Goal: Find specific page/section: Find specific page/section

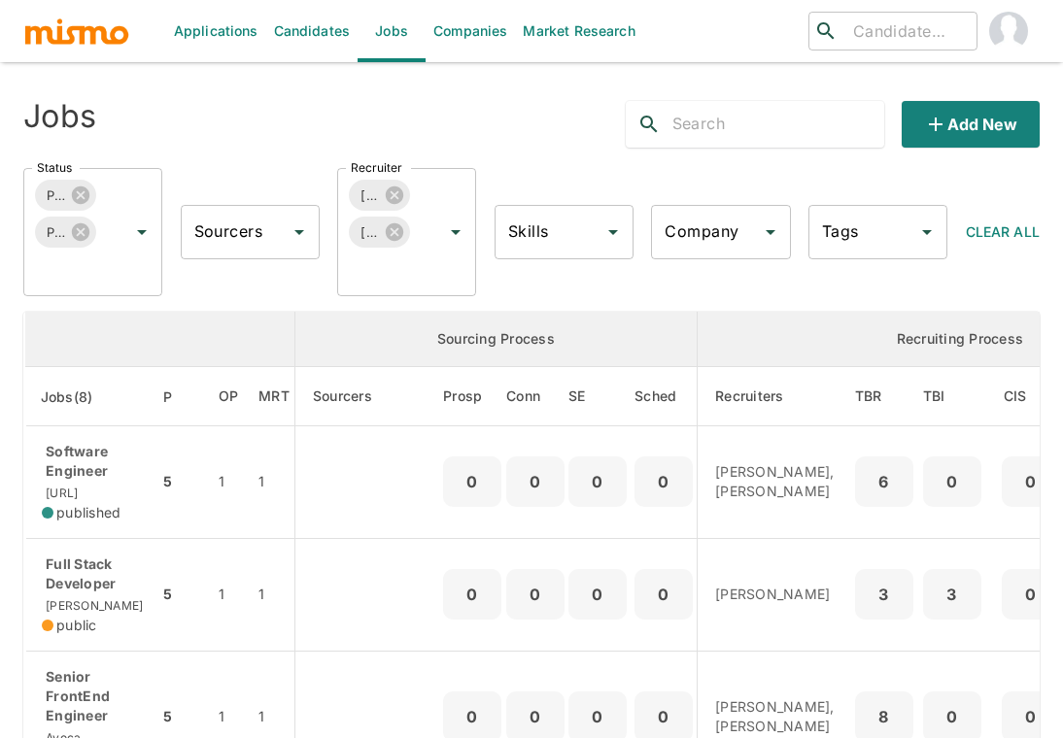
scroll to position [647, 0]
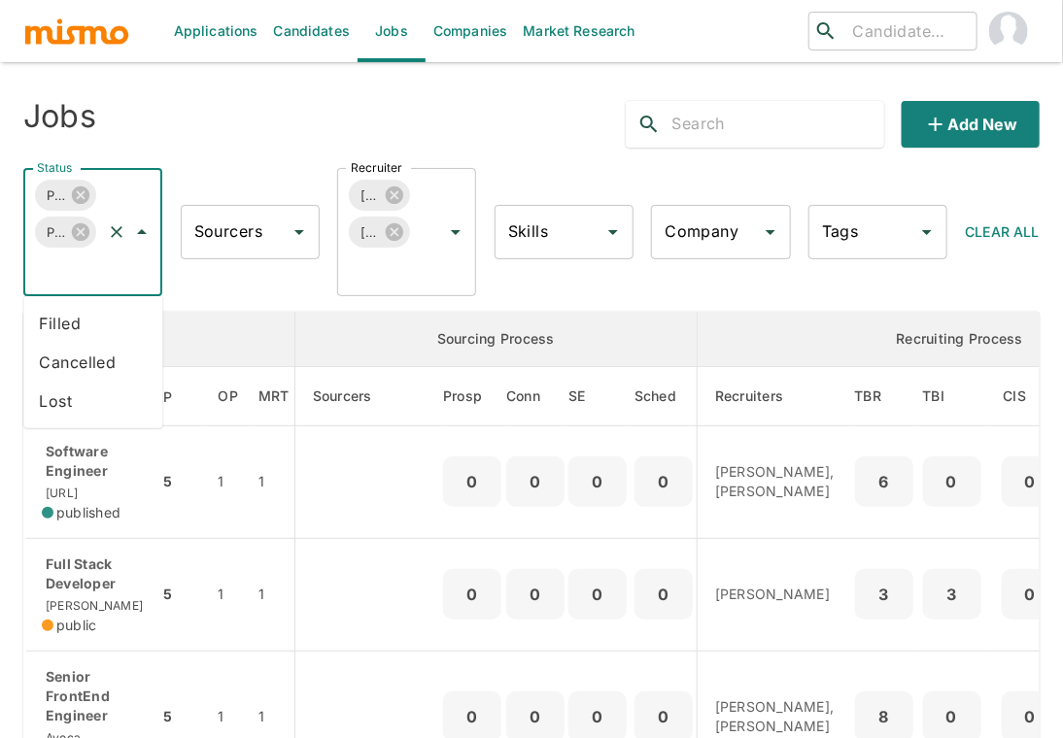
click at [76, 274] on input "Status" at bounding box center [65, 269] width 67 height 37
click at [73, 312] on li "Filled" at bounding box center [92, 323] width 139 height 39
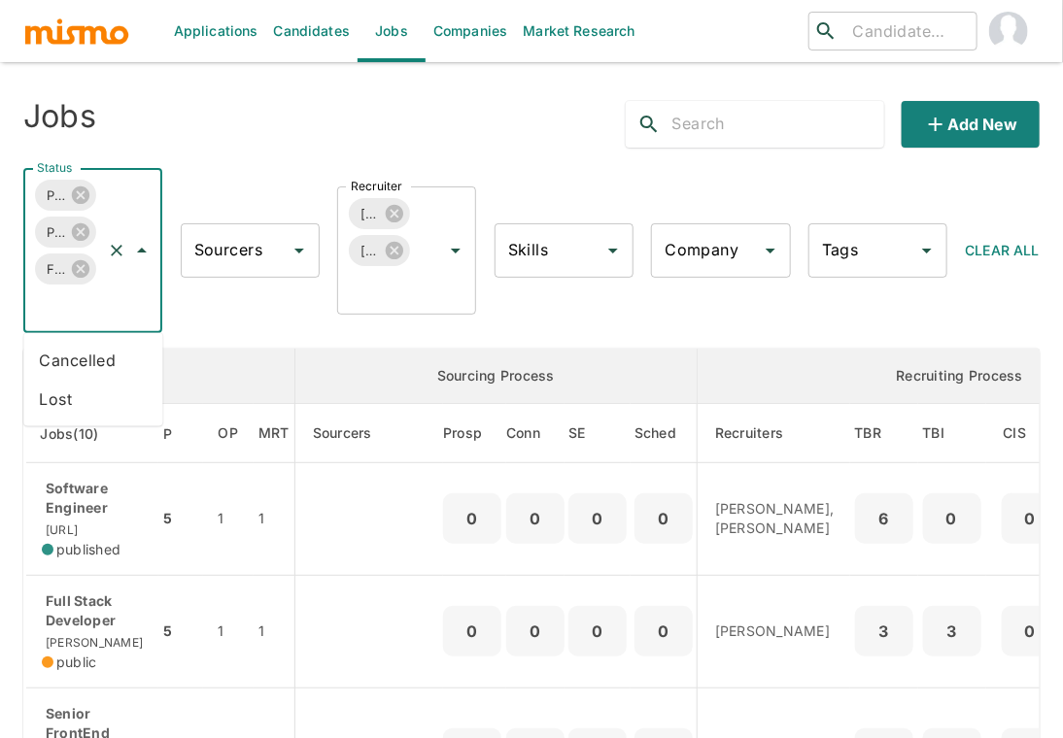
click at [76, 297] on input "Status" at bounding box center [65, 306] width 67 height 37
click at [73, 358] on li "Cancelled" at bounding box center [92, 360] width 139 height 39
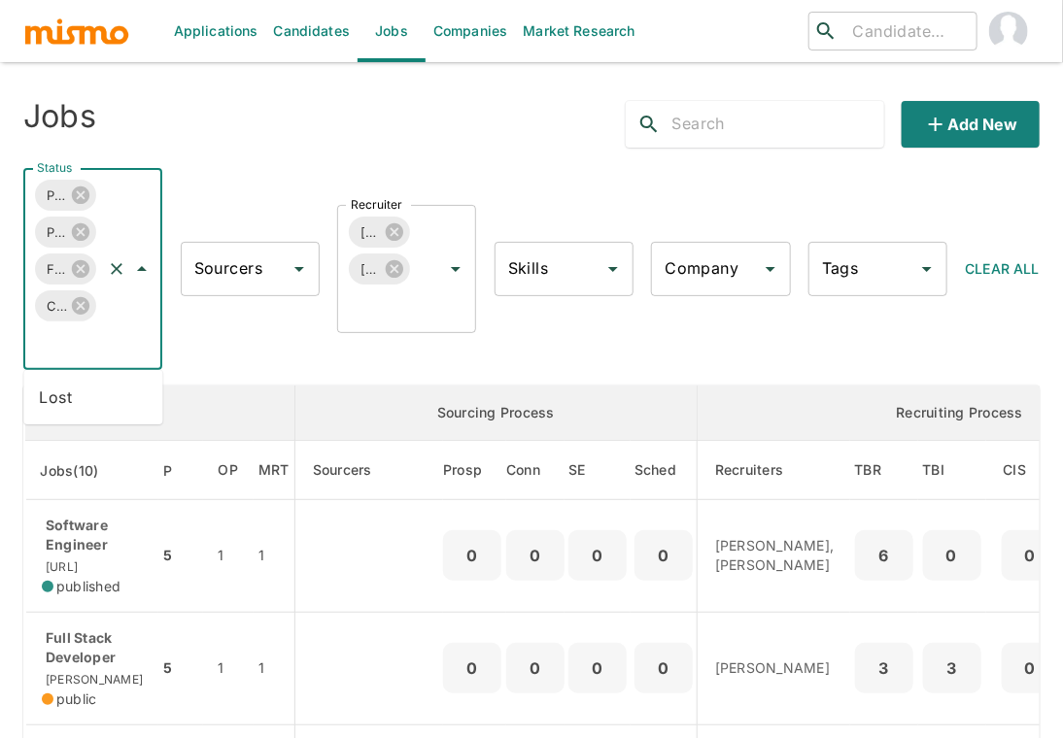
click at [72, 336] on input "Status" at bounding box center [65, 342] width 67 height 37
click at [63, 398] on li "Lost" at bounding box center [92, 397] width 139 height 39
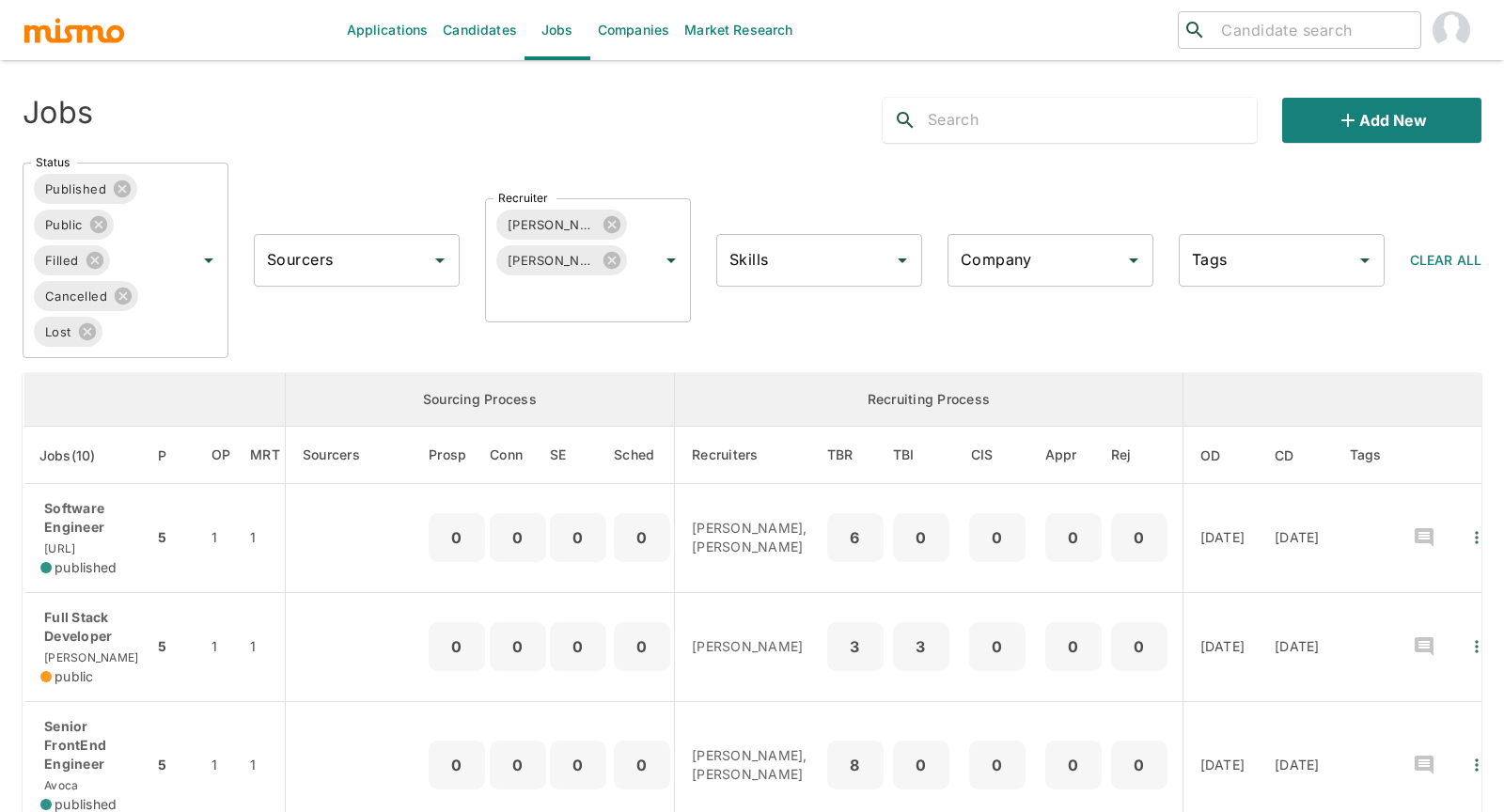
click at [790, 345] on div "Status Published Public Filled Cancelled Lost Status Sourcers Sourcers Recruite…" at bounding box center [744, 253] width 1474 height 211
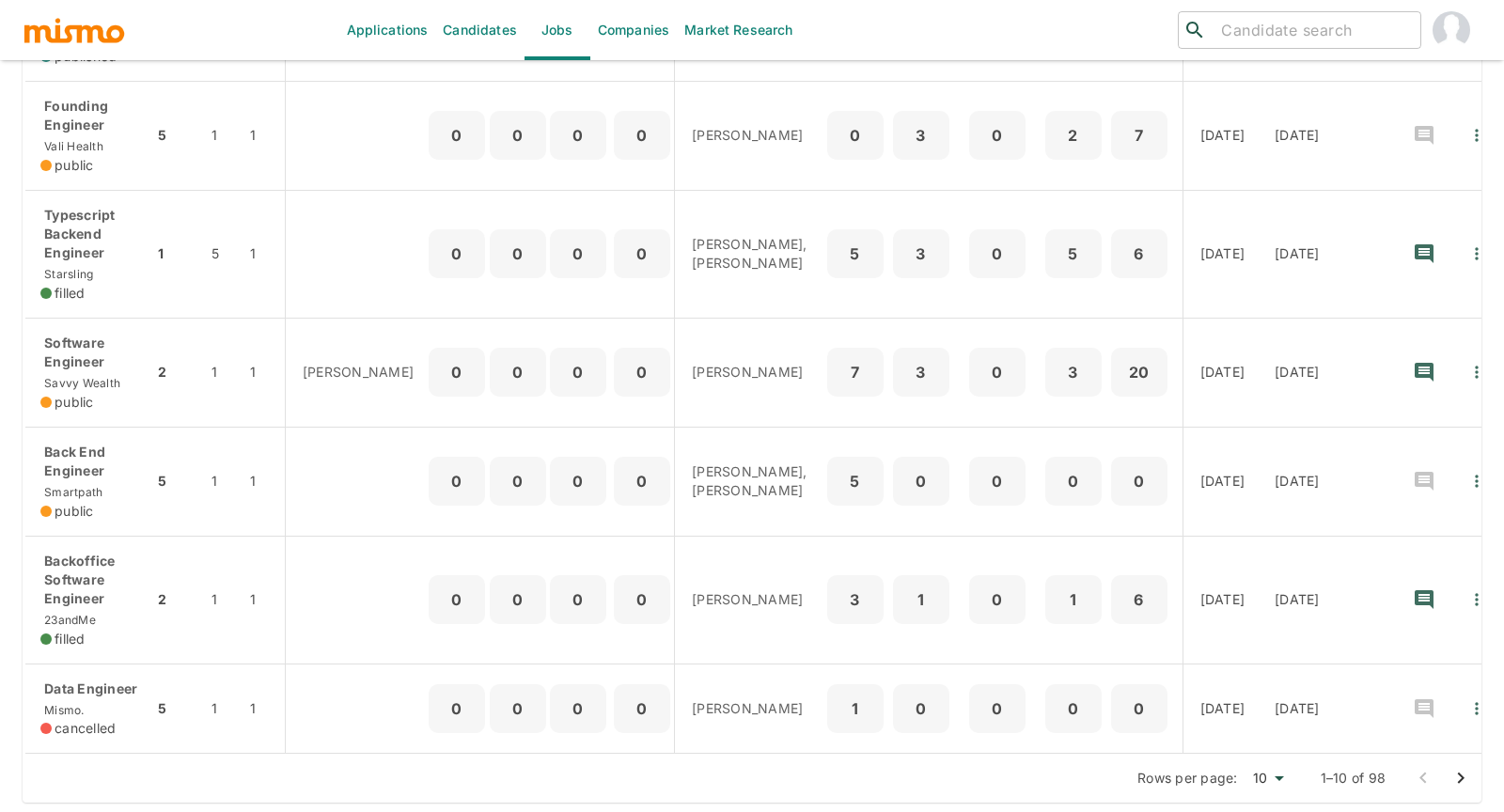
scroll to position [879, 0]
click at [1028, 713] on icon "Go to next page" at bounding box center [1460, 776] width 22 height 22
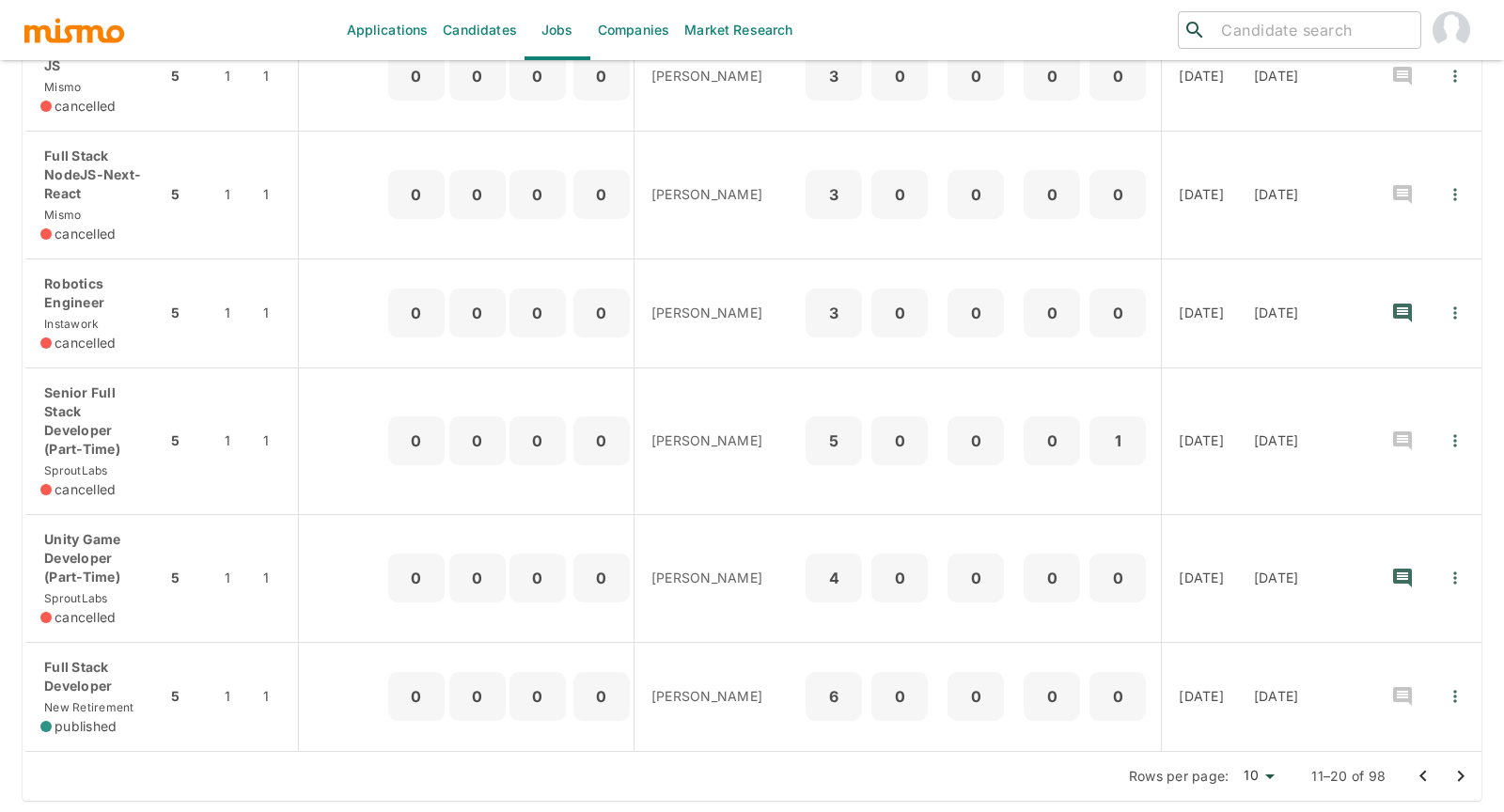
click at [1028, 713] on icon "Go to next page" at bounding box center [1460, 772] width 22 height 22
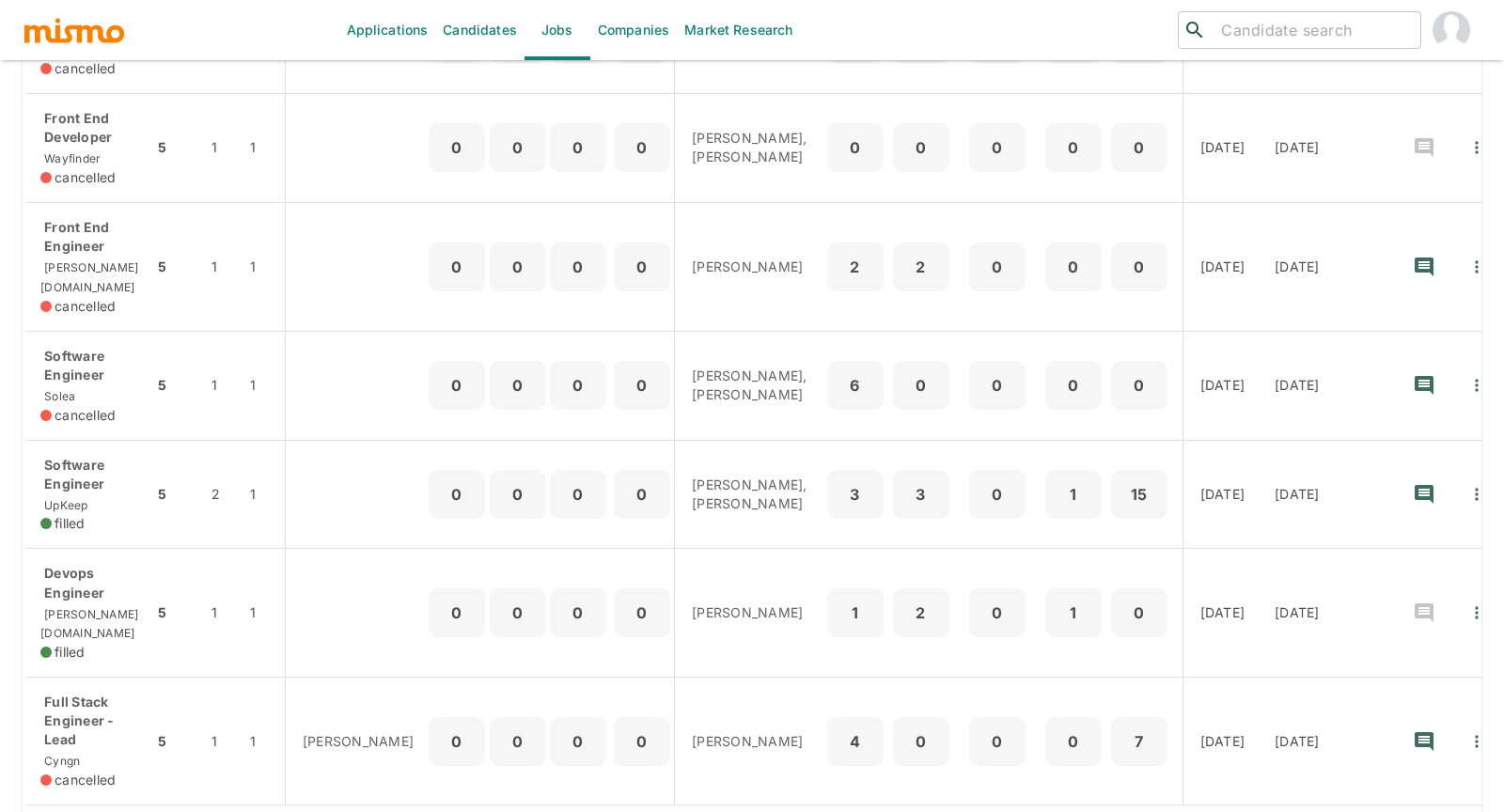
scroll to position [917, 0]
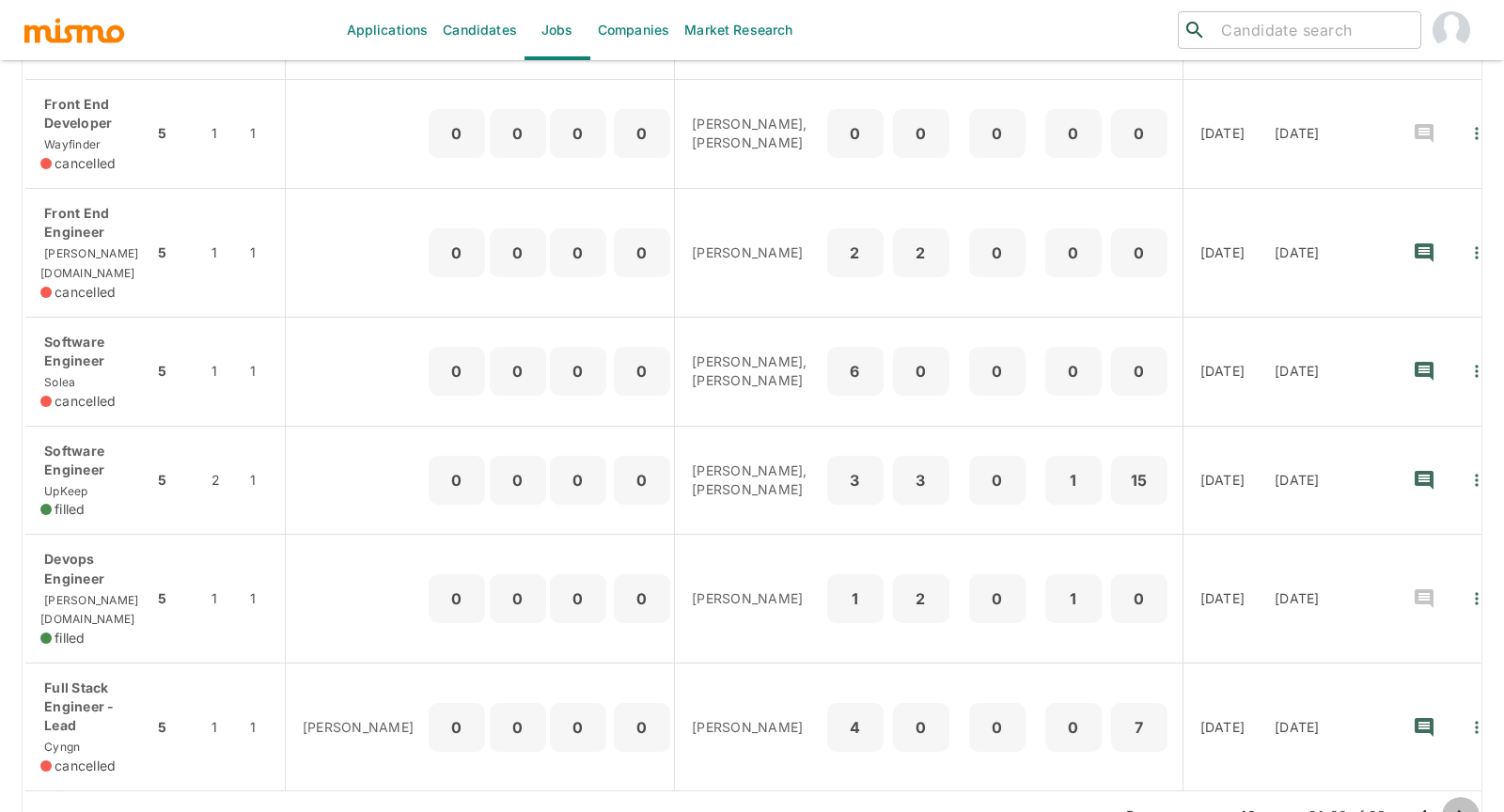
click at [1028, 713] on icon "Go to next page" at bounding box center [1460, 815] width 22 height 22
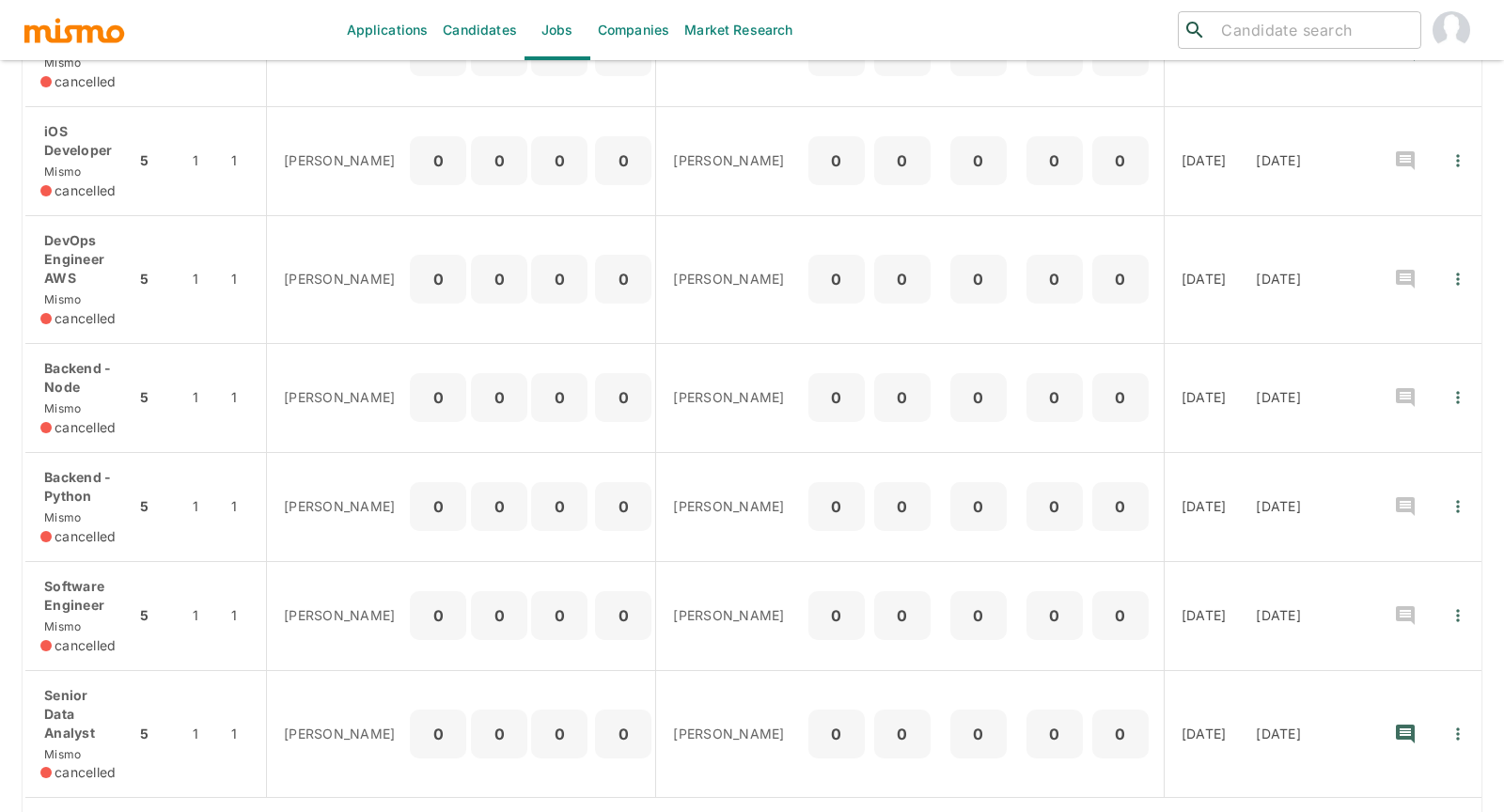
scroll to position [860, 0]
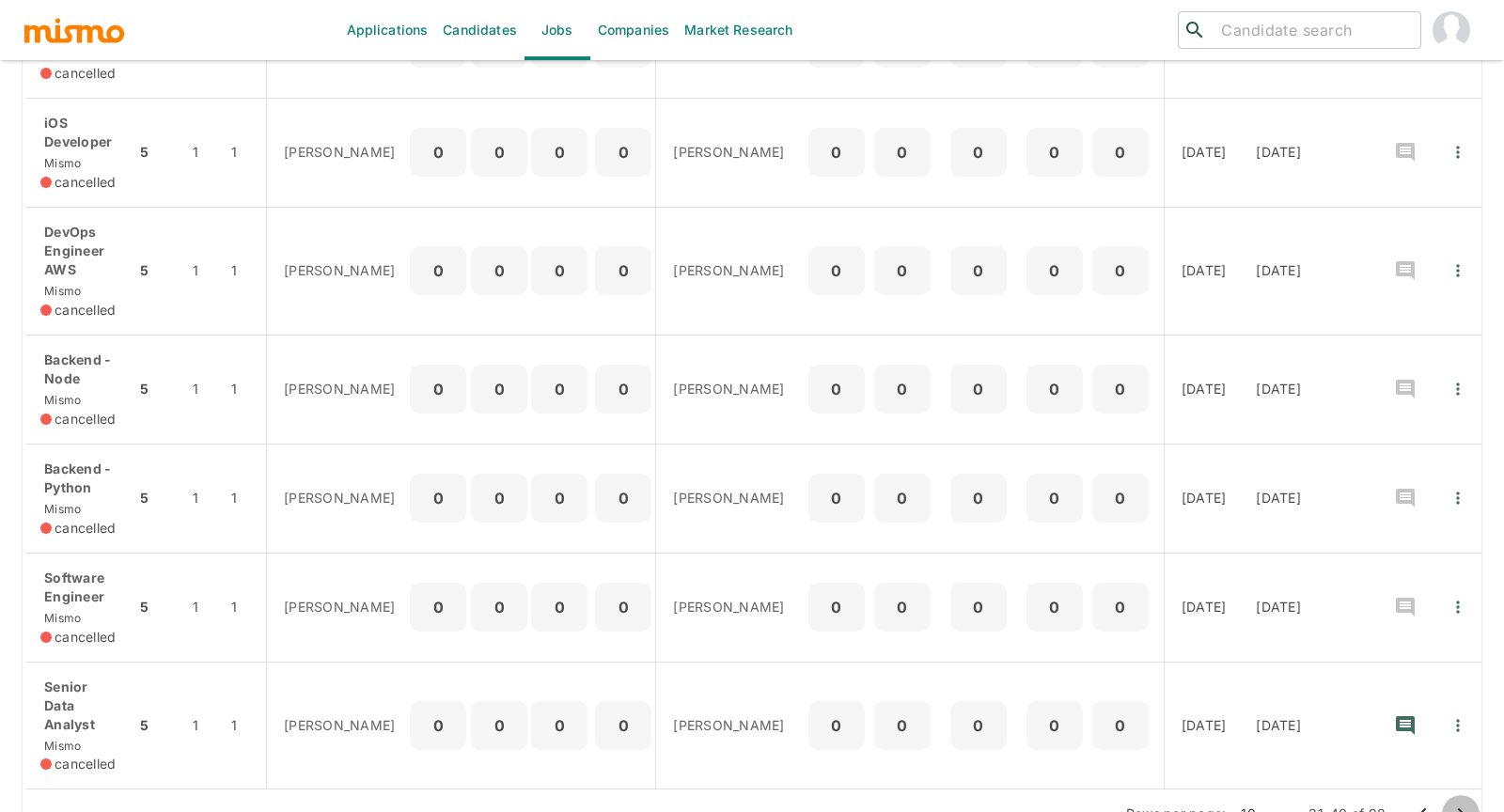
click at [1028, 713] on icon "Go to next page" at bounding box center [1460, 814] width 22 height 22
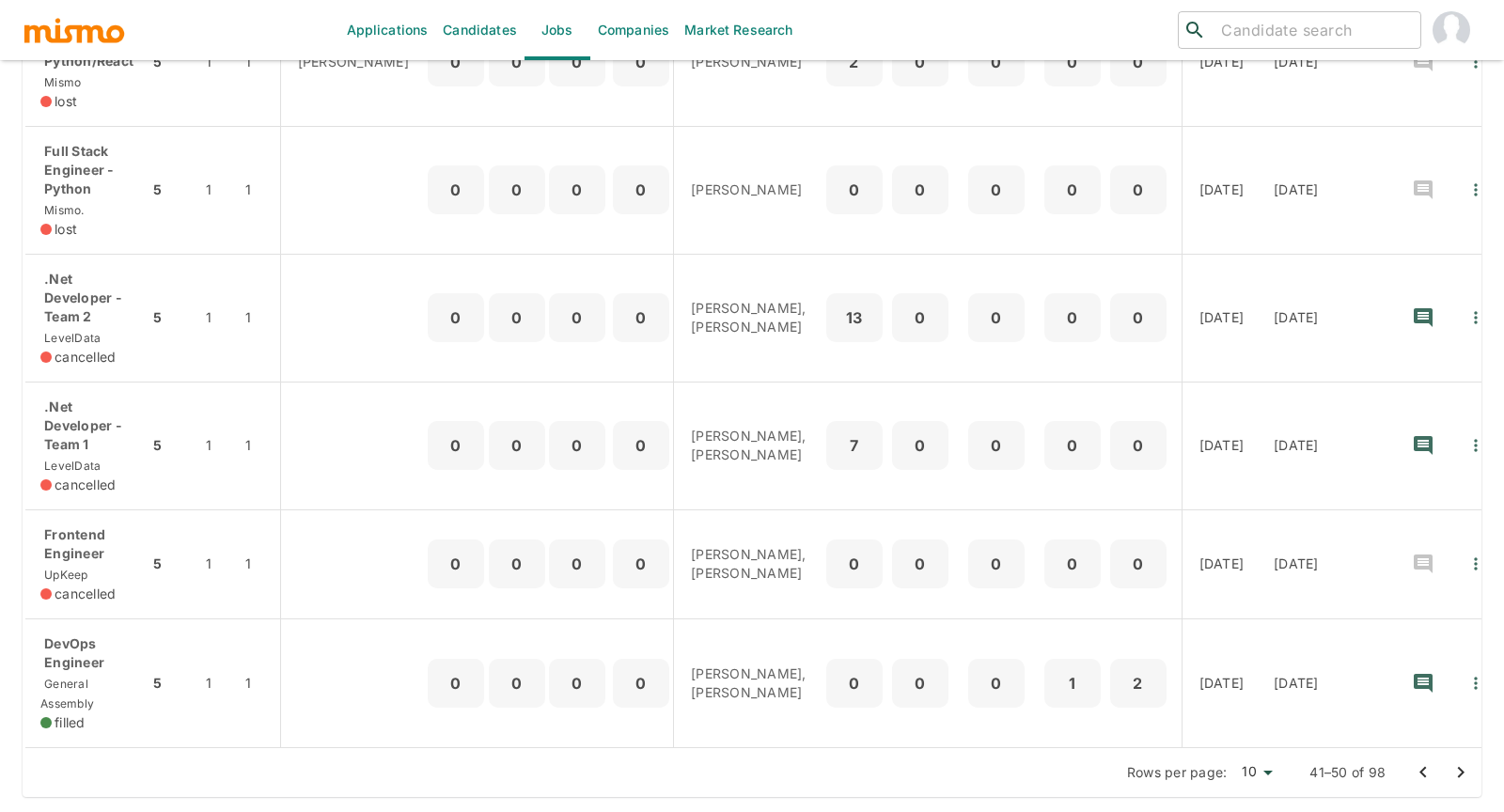
scroll to position [999, 0]
click at [1028, 713] on icon "Go to next page" at bounding box center [1460, 772] width 22 height 22
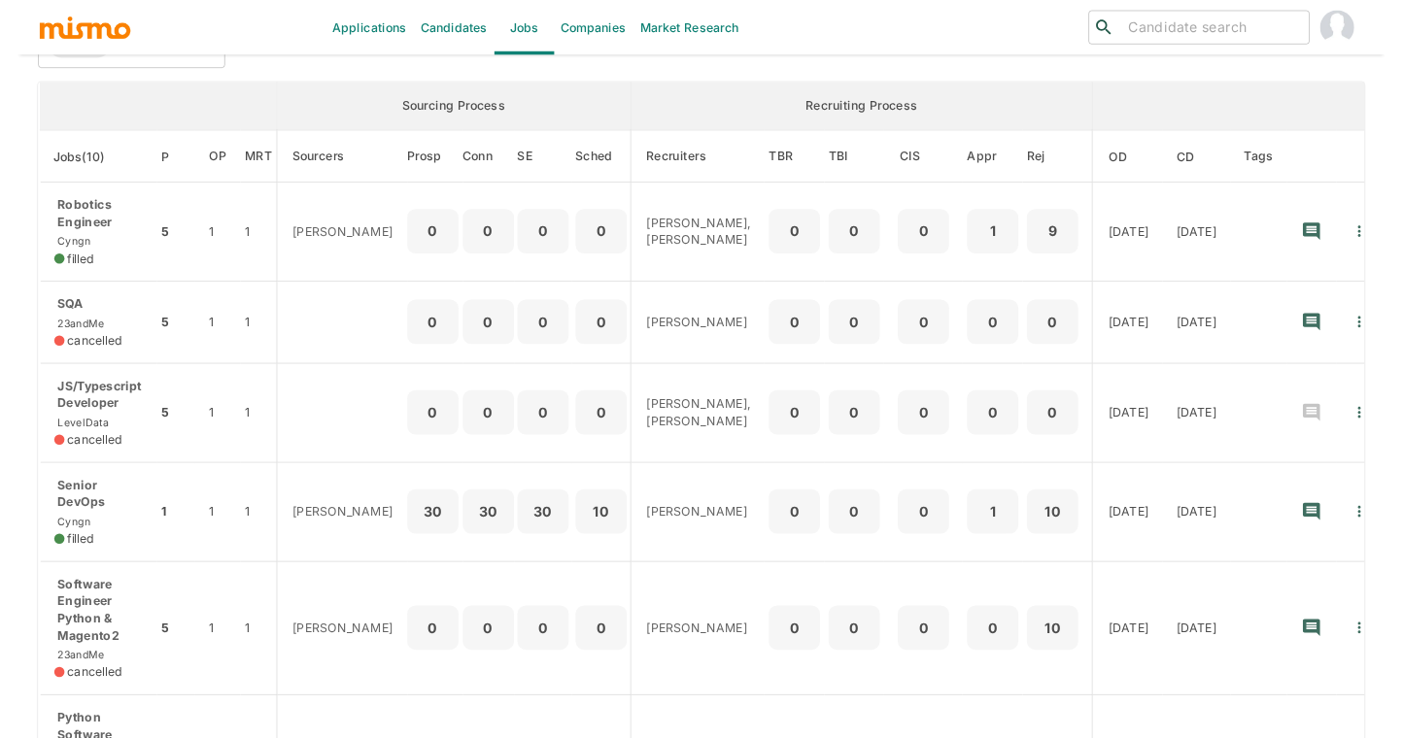
scroll to position [289, 0]
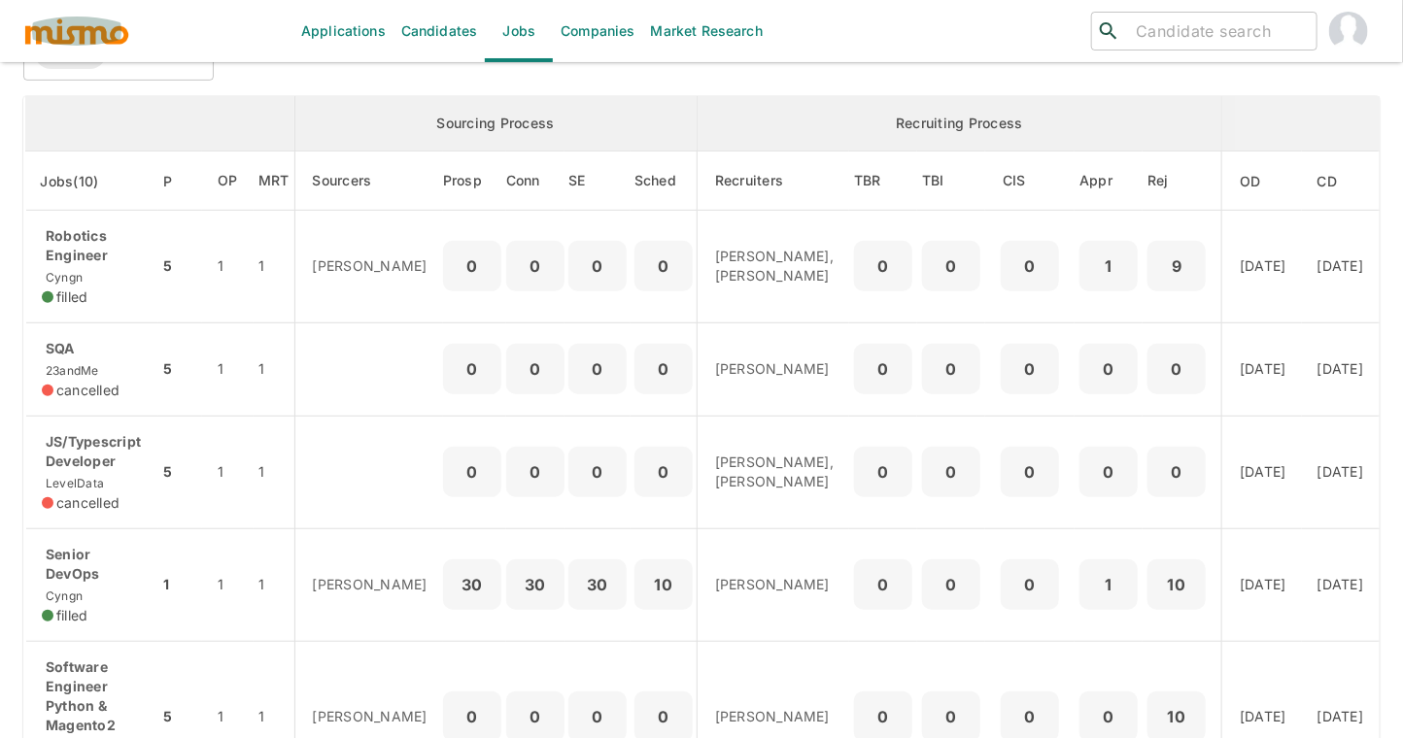
click at [105, 33] on img "button" at bounding box center [76, 31] width 107 height 29
